Goal: Information Seeking & Learning: Find specific fact

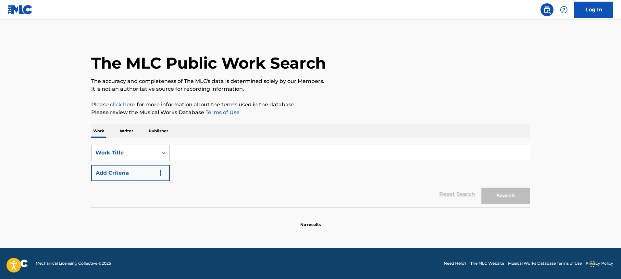
click at [117, 130] on div "Work Writer Publisher" at bounding box center [310, 131] width 439 height 14
click at [131, 134] on p "Writer" at bounding box center [126, 131] width 17 height 14
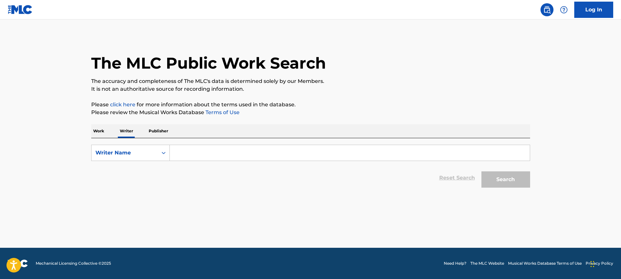
click at [195, 151] on input "Search Form" at bounding box center [350, 153] width 360 height 16
paste input "6 Block Demons 18CapperLilNate"
click at [481, 171] on button "Search" at bounding box center [505, 179] width 49 height 16
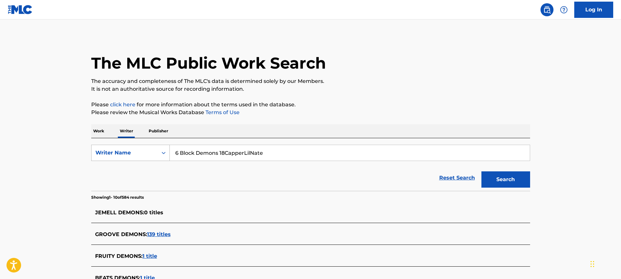
drag, startPoint x: 219, startPoint y: 154, endPoint x: 143, endPoint y: 154, distance: 76.3
click at [143, 154] on div "SearchWithCriteria6f8a9506-ff9a-4362-8733-aeed5dd80e4f Writer Name 6 Block Demo…" at bounding box center [310, 152] width 439 height 16
click at [481, 171] on button "Search" at bounding box center [505, 179] width 49 height 16
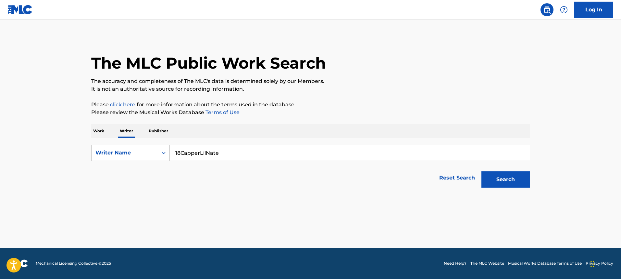
click at [187, 145] on input "18CapperLilNate" at bounding box center [350, 153] width 360 height 16
paste input "Gaetano Aliotta"
type input "Gaetano Aliotta"
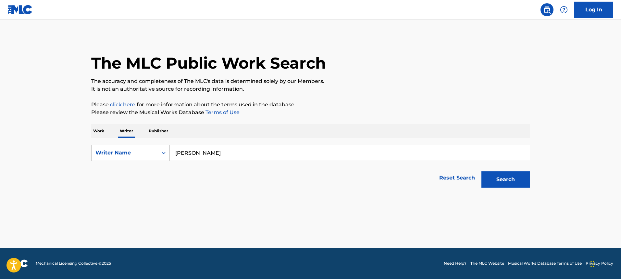
click at [481, 171] on button "Search" at bounding box center [505, 179] width 49 height 16
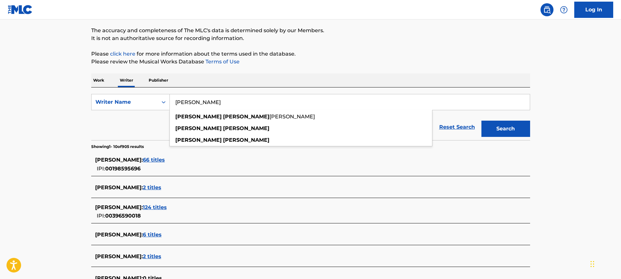
scroll to position [156, 0]
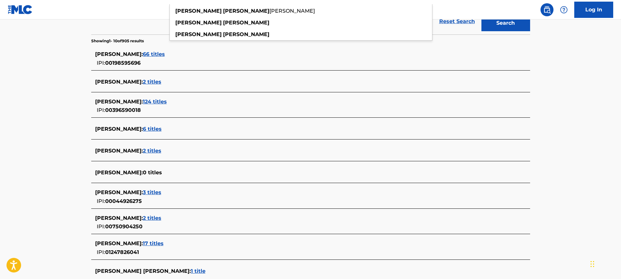
click at [214, 163] on section "CARLO ALIOTTA : 66 titles IPI: 00198595696 MITCH ALIOTTA : 2 titles GAETANO ALI…" at bounding box center [310, 162] width 439 height 237
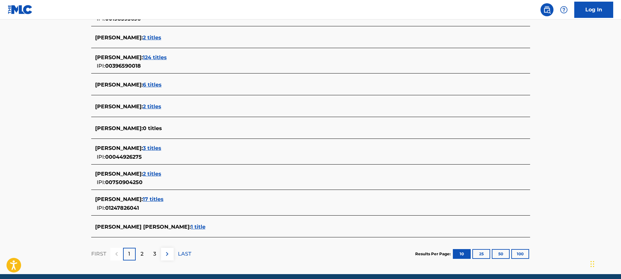
scroll to position [202, 0]
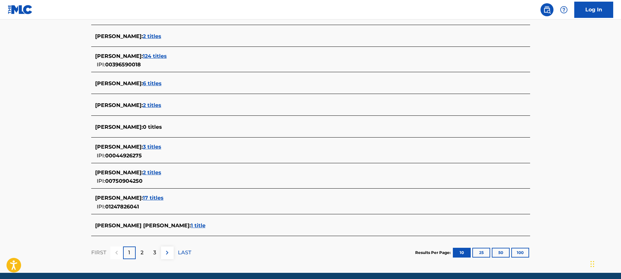
click at [161, 56] on span "124 titles" at bounding box center [155, 56] width 24 height 6
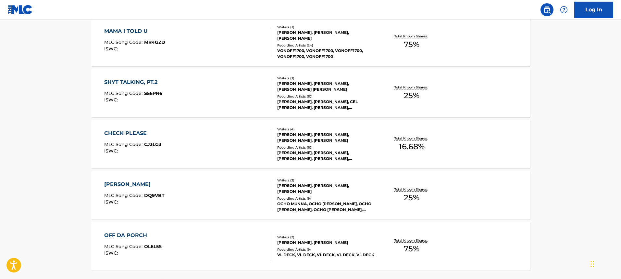
scroll to position [516, 0]
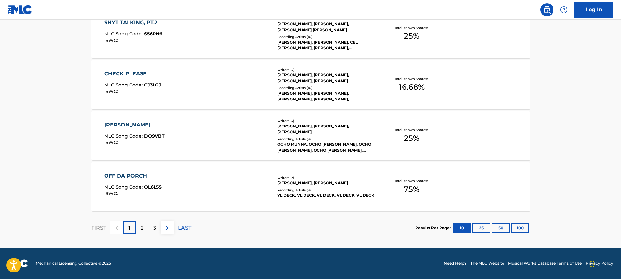
click at [146, 225] on div "2" at bounding box center [142, 227] width 13 height 13
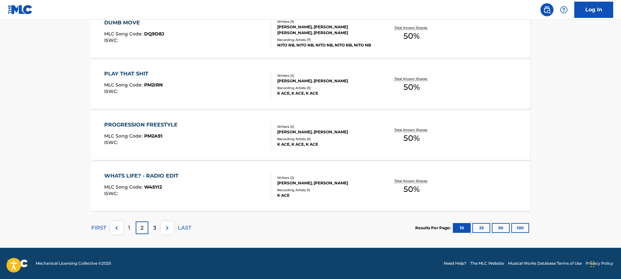
click at [151, 230] on div "3" at bounding box center [154, 227] width 13 height 13
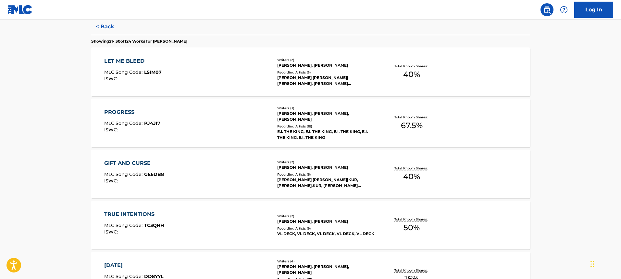
scroll to position [0, 0]
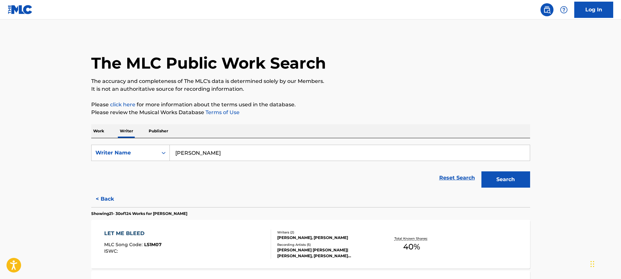
click at [106, 198] on button "< Back" at bounding box center [110, 199] width 39 height 16
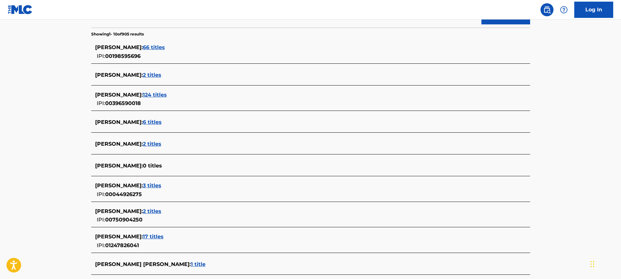
scroll to position [174, 0]
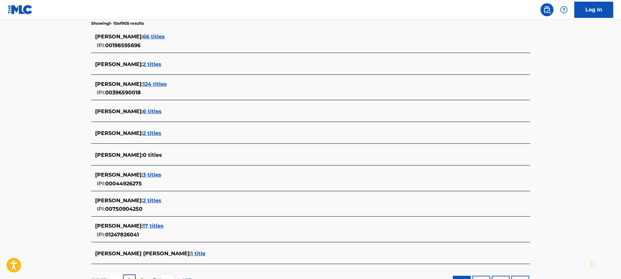
click at [155, 108] on div "GAETANO ALIOTTA : 6 titles" at bounding box center [302, 111] width 414 height 8
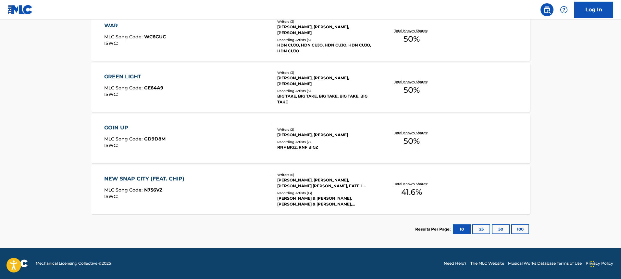
scroll to position [0, 0]
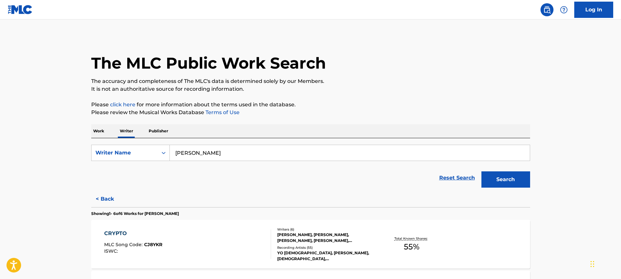
click at [106, 195] on button "< Back" at bounding box center [110, 199] width 39 height 16
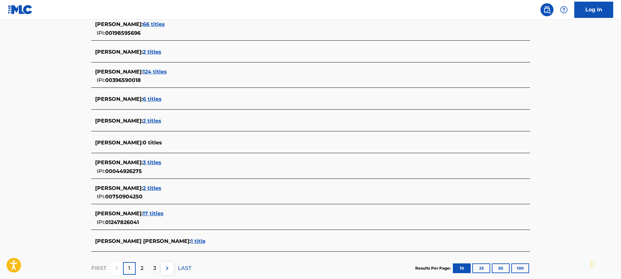
scroll to position [226, 0]
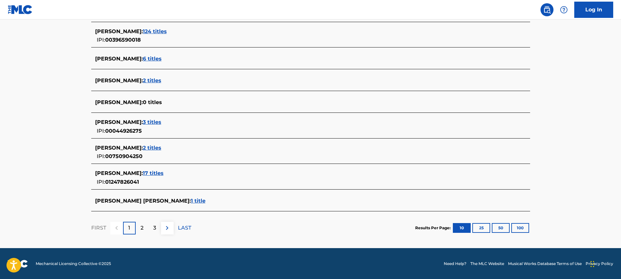
click at [191, 201] on span "1 title" at bounding box center [198, 200] width 15 height 6
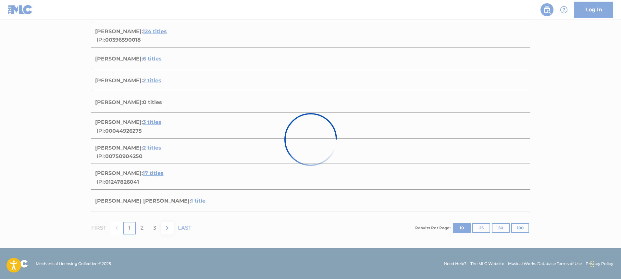
scroll to position [55, 0]
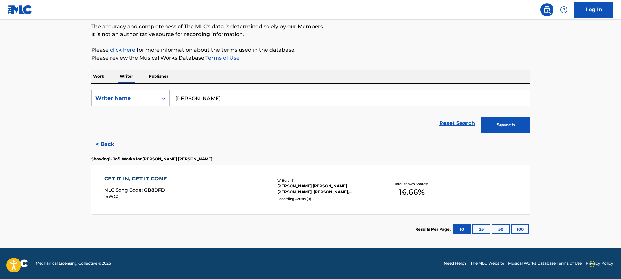
click at [180, 192] on div "GET IT IN, GET IT GONE MLC Song Code : GB8DFD ISWC :" at bounding box center [187, 189] width 167 height 29
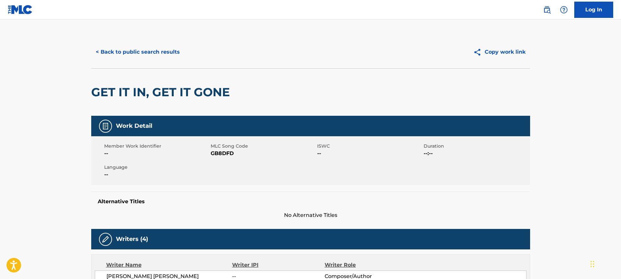
scroll to position [212, 0]
